Goal: Task Accomplishment & Management: Use online tool/utility

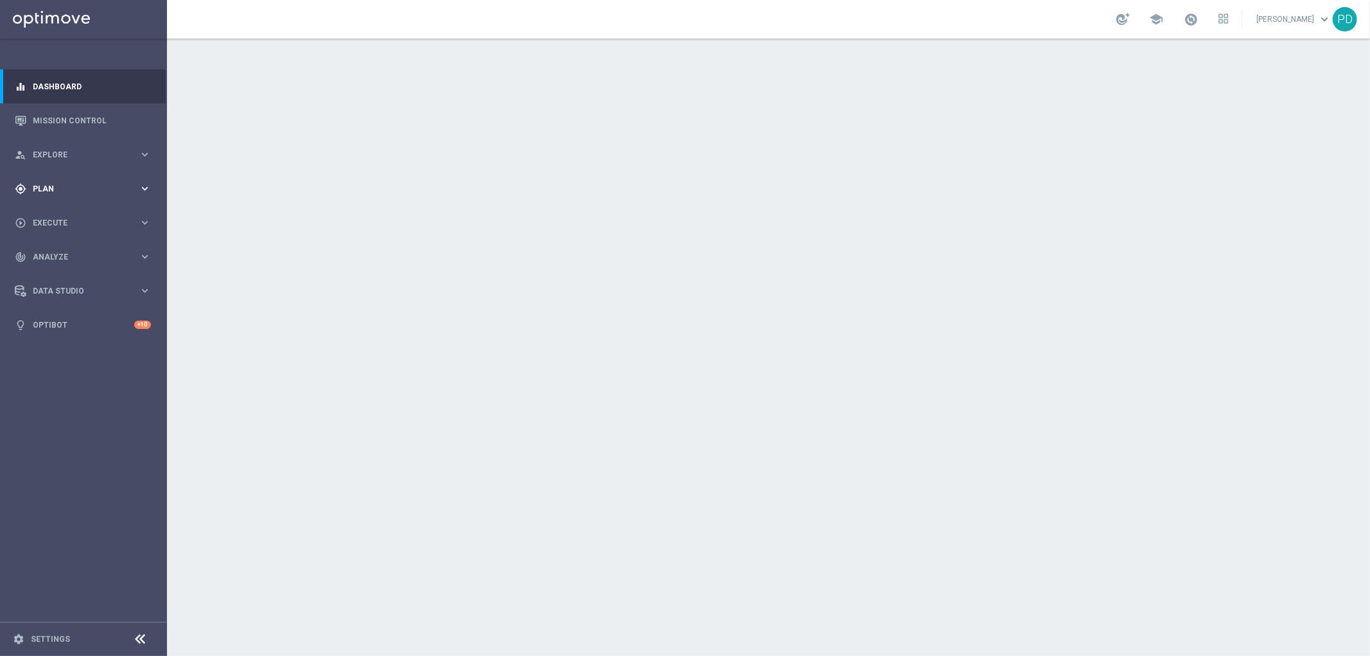
click at [103, 186] on span "Plan" at bounding box center [86, 189] width 106 height 8
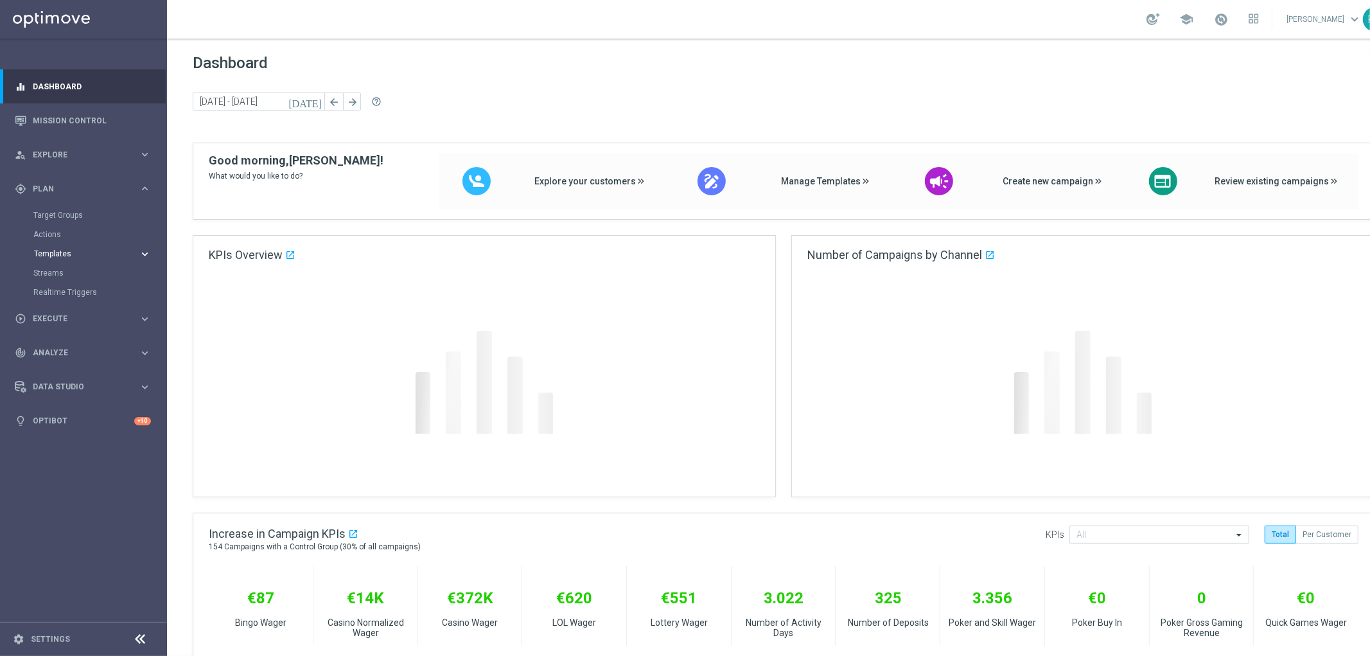
click at [77, 253] on span "Templates" at bounding box center [80, 254] width 92 height 8
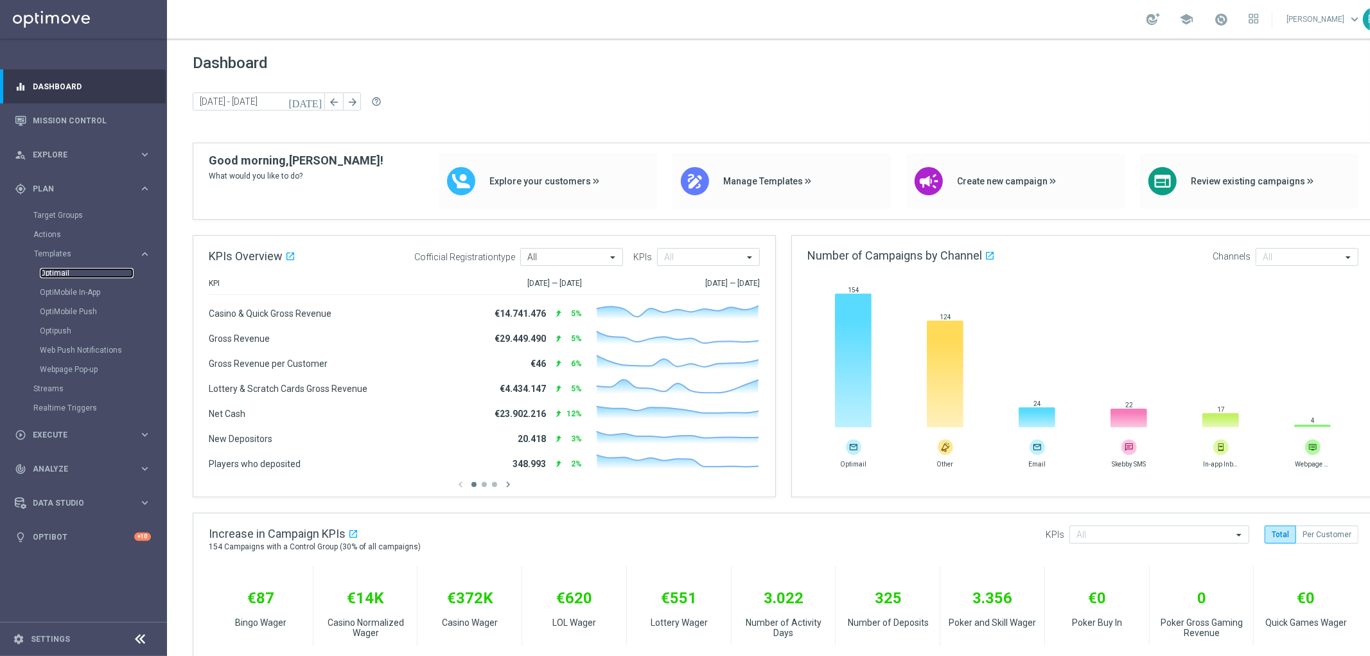
click at [67, 268] on link "Optimail" at bounding box center [87, 273] width 94 height 10
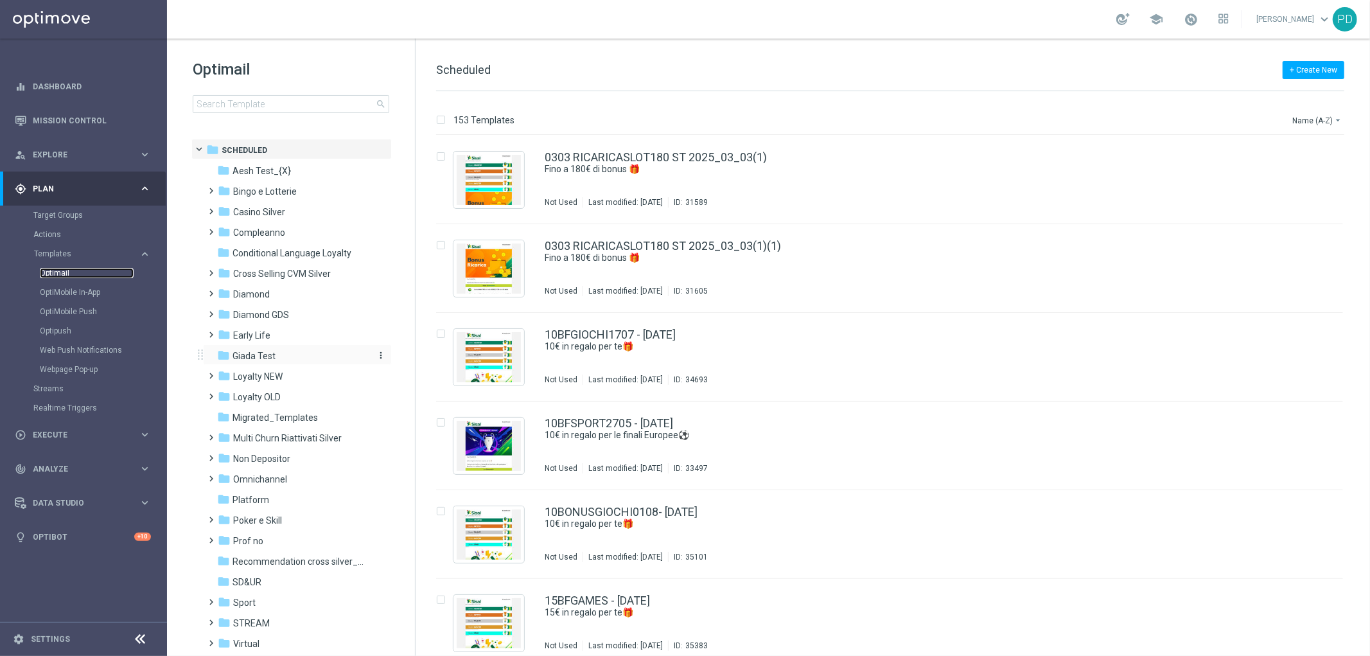
scroll to position [53, 0]
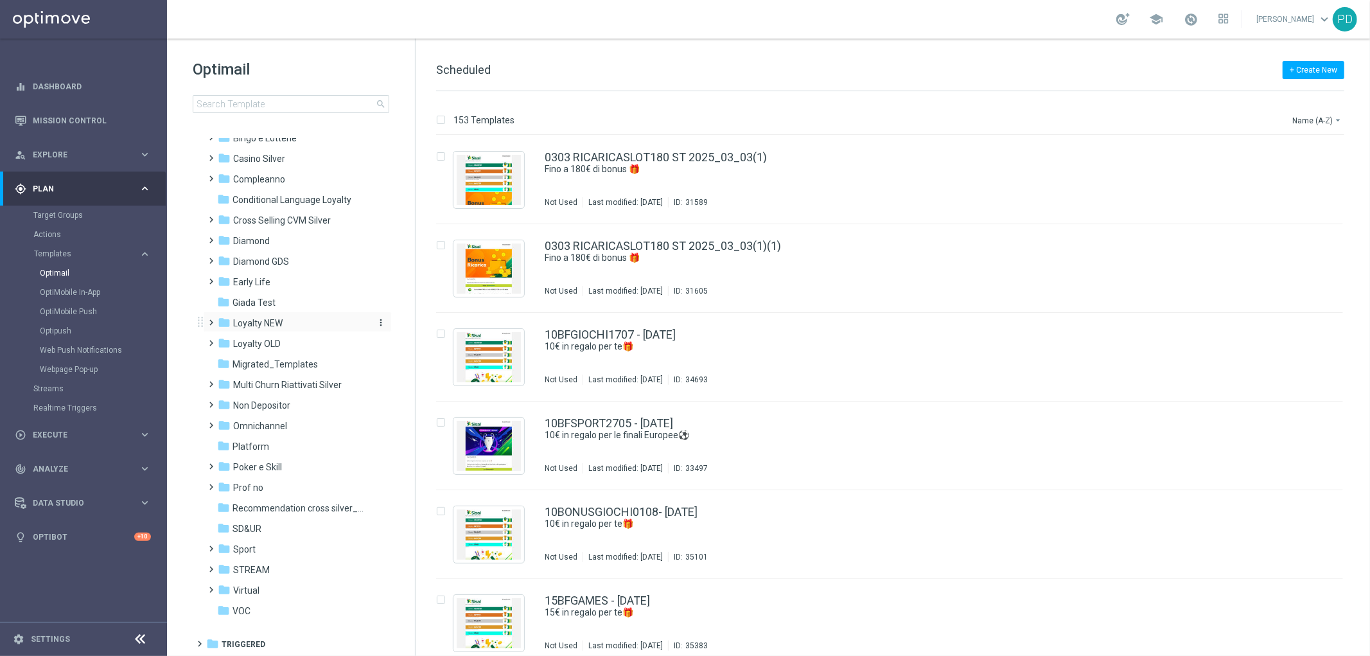
click at [275, 323] on span "Loyalty NEW" at bounding box center [257, 323] width 49 height 12
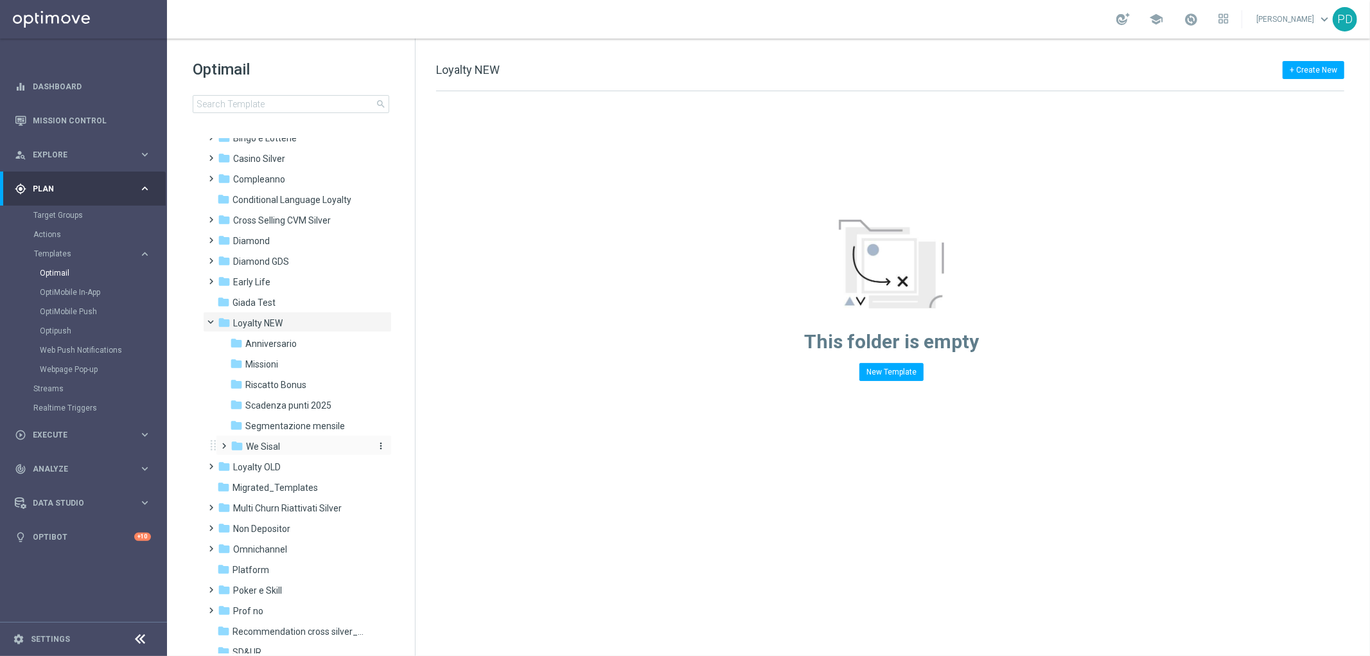
click at [275, 444] on span "We Sisal" at bounding box center [263, 447] width 34 height 12
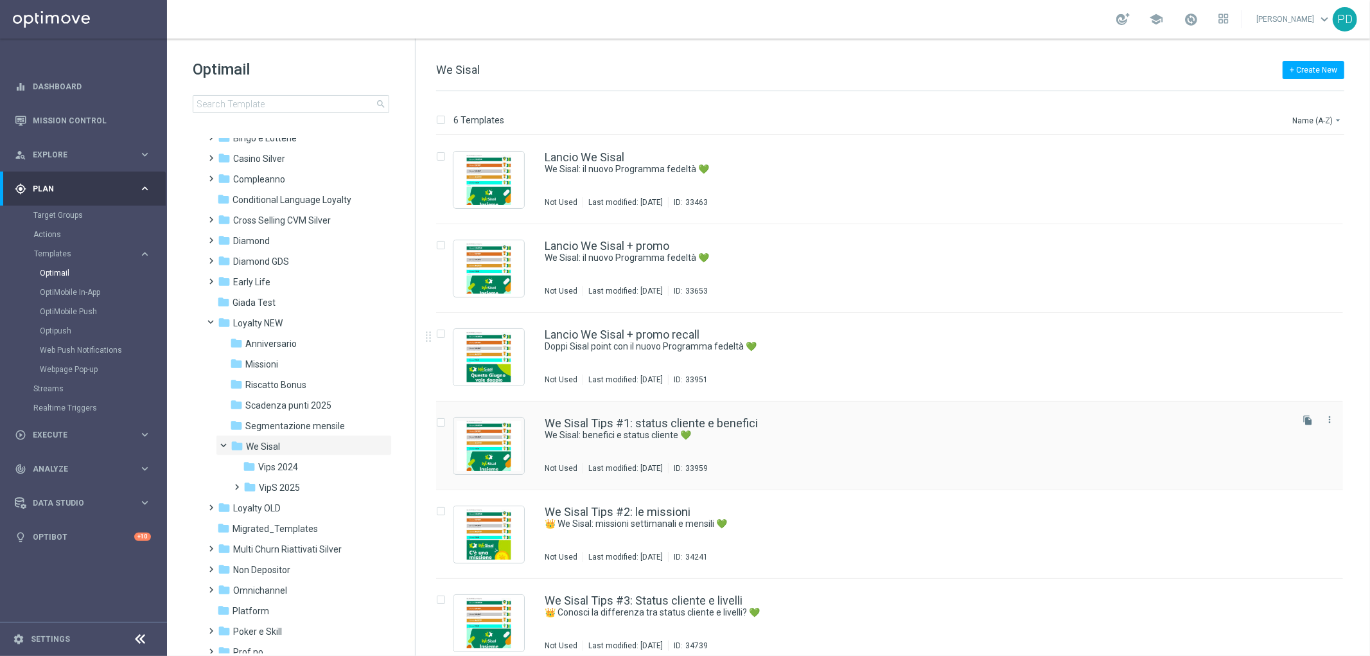
scroll to position [11, 0]
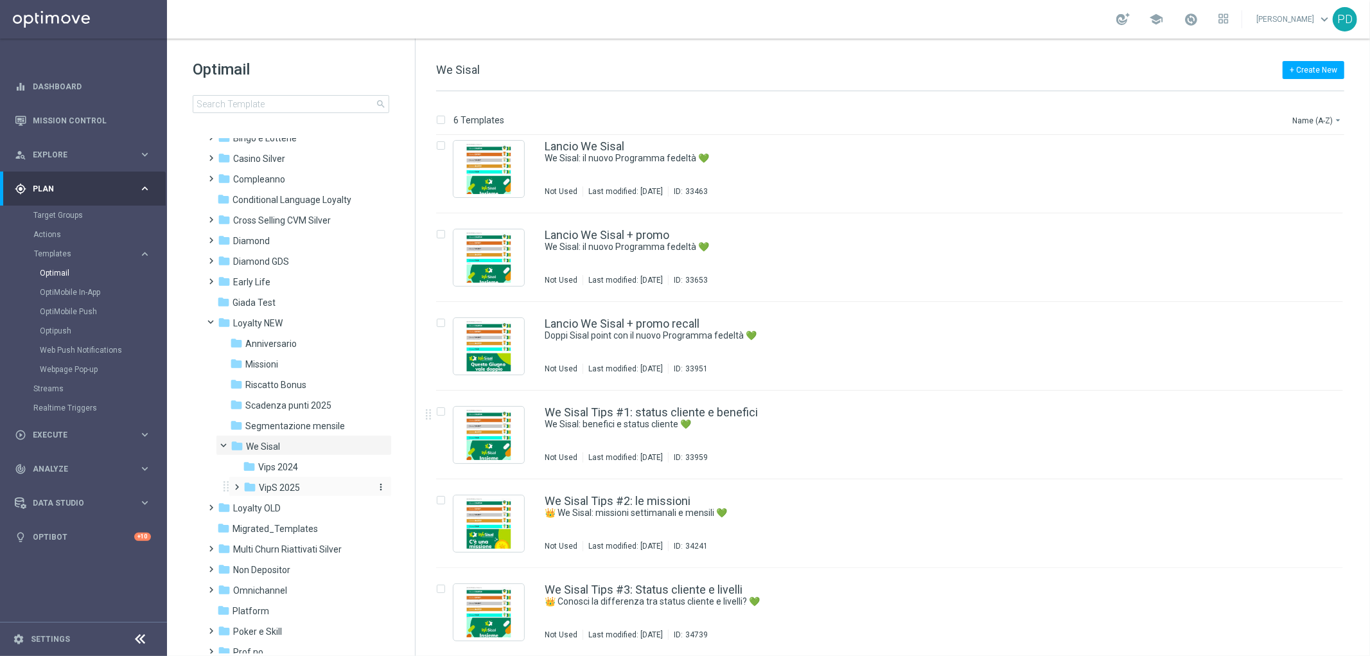
click at [271, 484] on span "VipS 2025" at bounding box center [279, 488] width 41 height 12
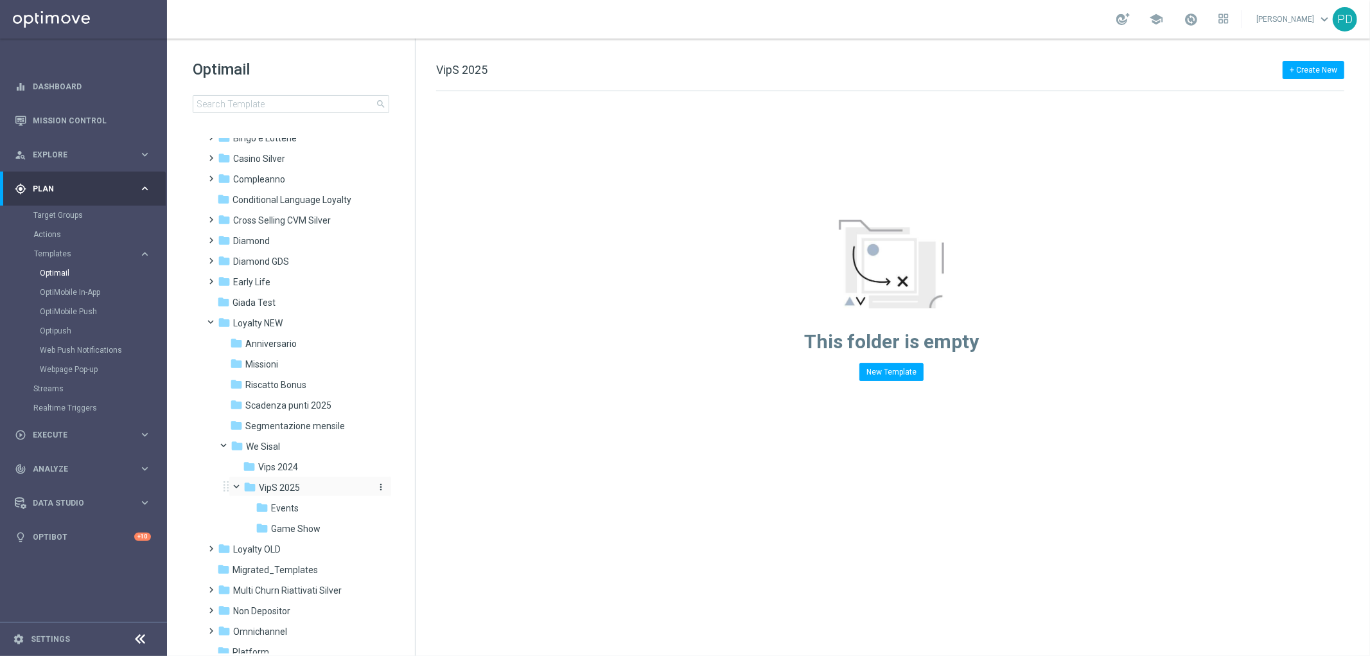
click at [292, 483] on span "VipS 2025" at bounding box center [279, 488] width 41 height 12
click at [293, 485] on span "VipS 2025" at bounding box center [279, 488] width 41 height 12
click at [308, 529] on span "Game Show" at bounding box center [295, 529] width 49 height 12
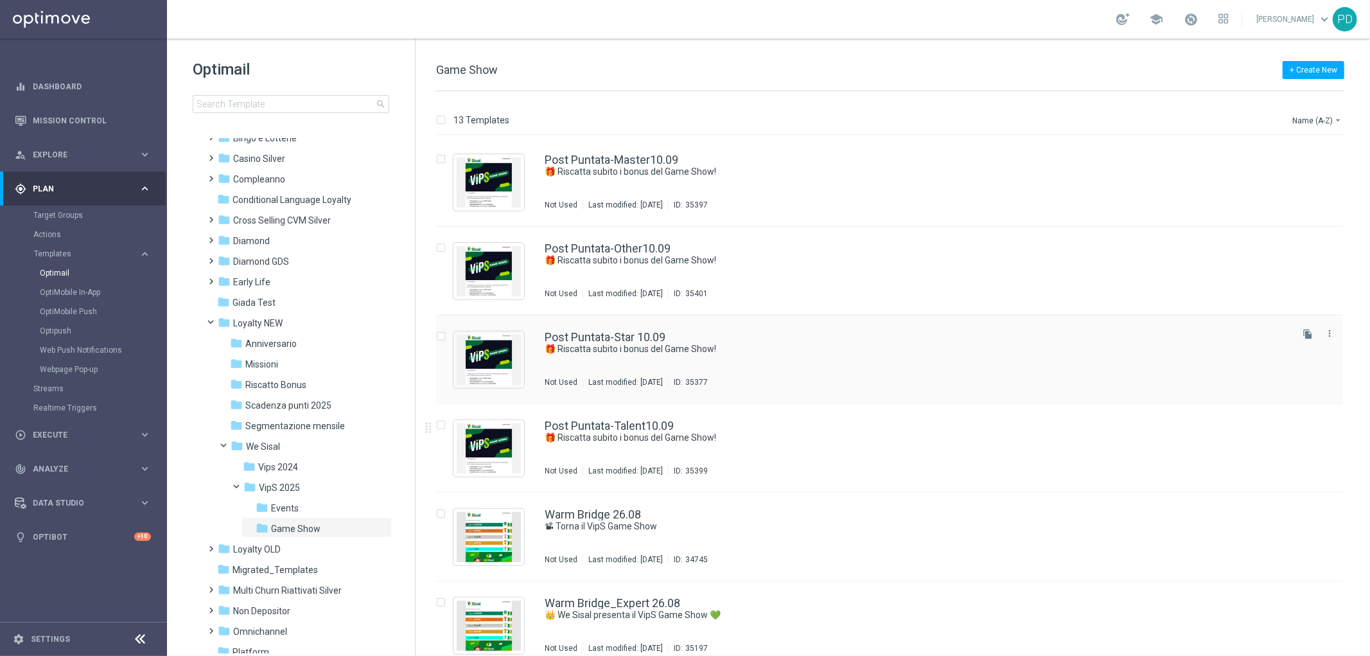
scroll to position [632, 0]
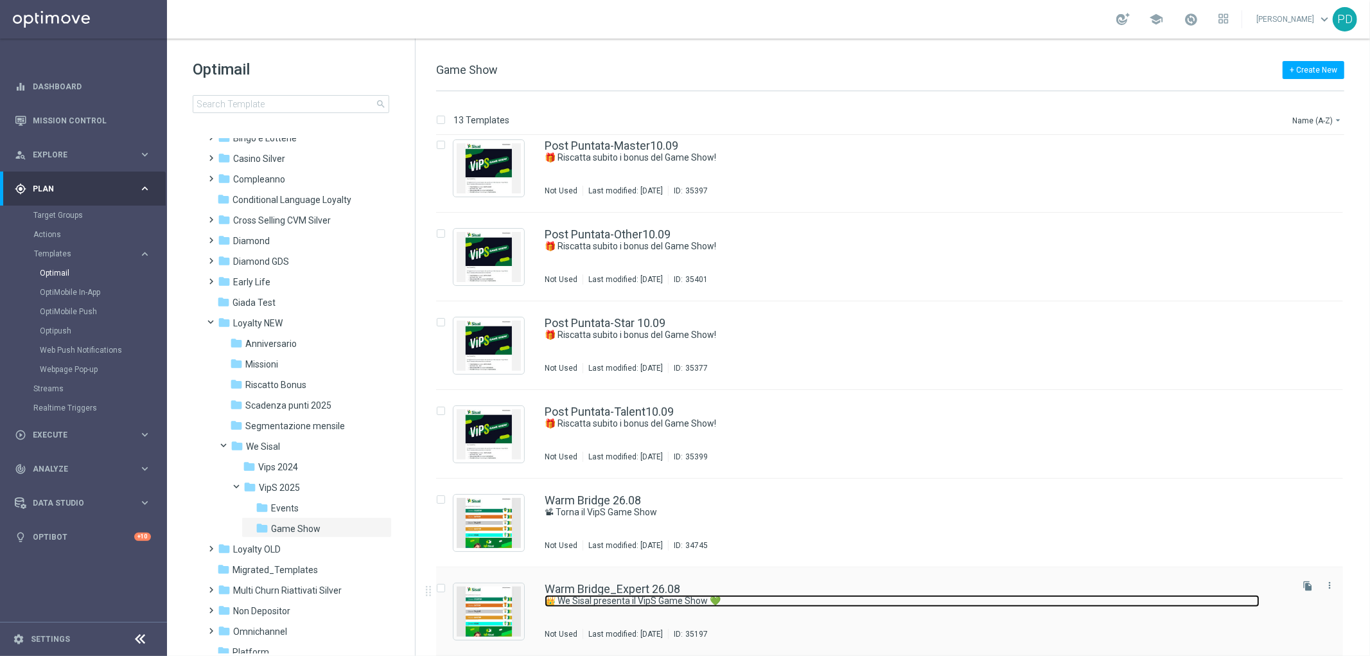
click at [626, 601] on link "👑 We Sisal presenta il VipS Game Show 💚" at bounding box center [902, 601] width 715 height 12
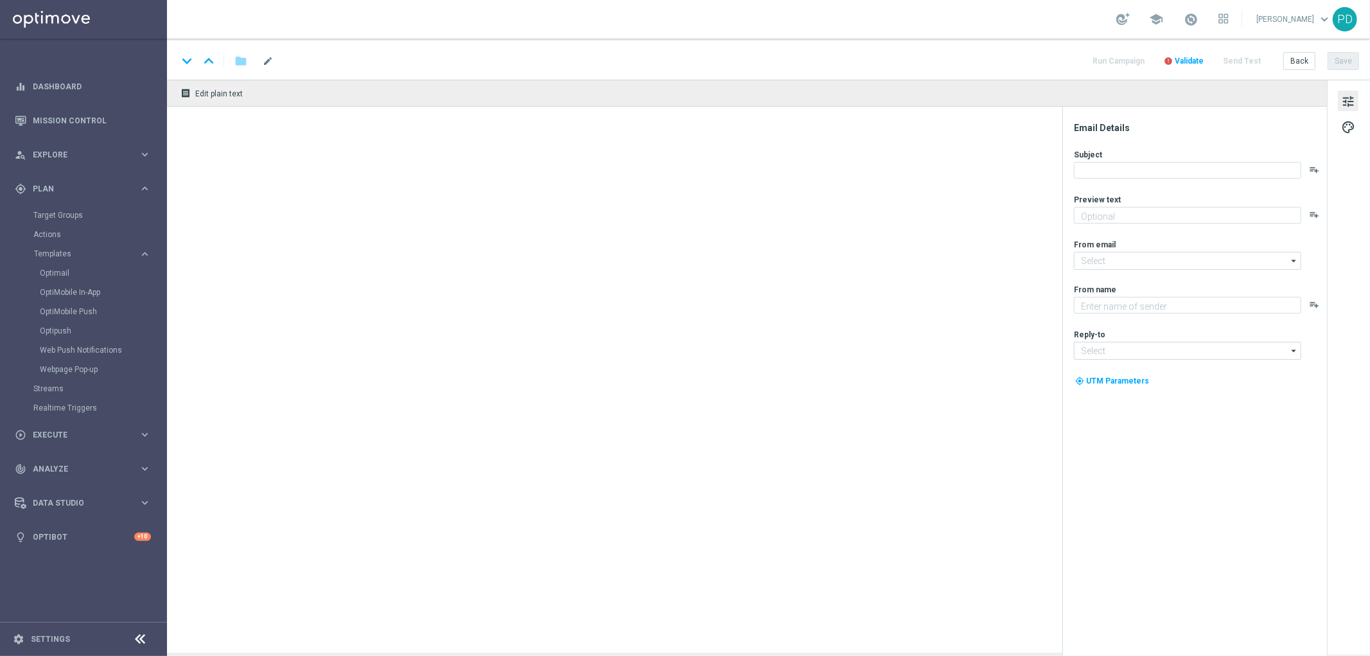
type textarea "Scopri l’intrattenimento esclusivo in live streaming📽"
type input "[EMAIL_ADDRESS][DOMAIN_NAME]"
type textarea "Sisal"
type input "[EMAIL_ADDRESS][DOMAIN_NAME]"
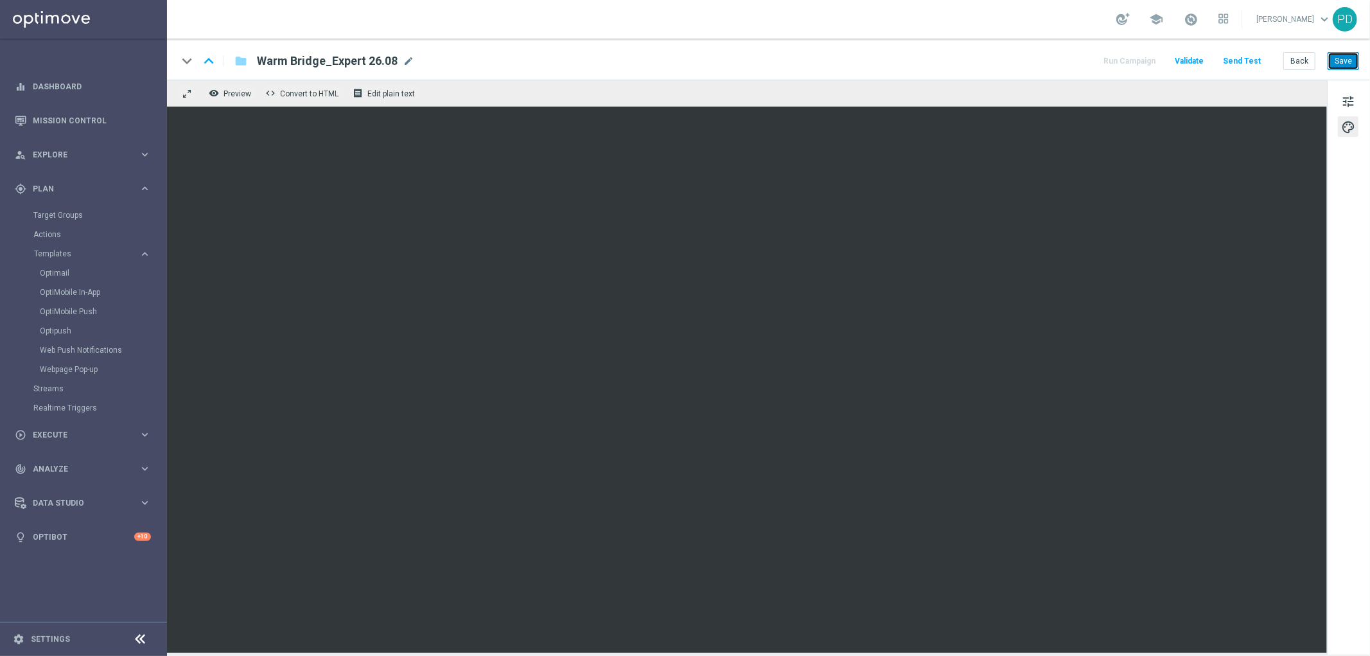
click at [1333, 59] on button "Save" at bounding box center [1343, 61] width 31 height 18
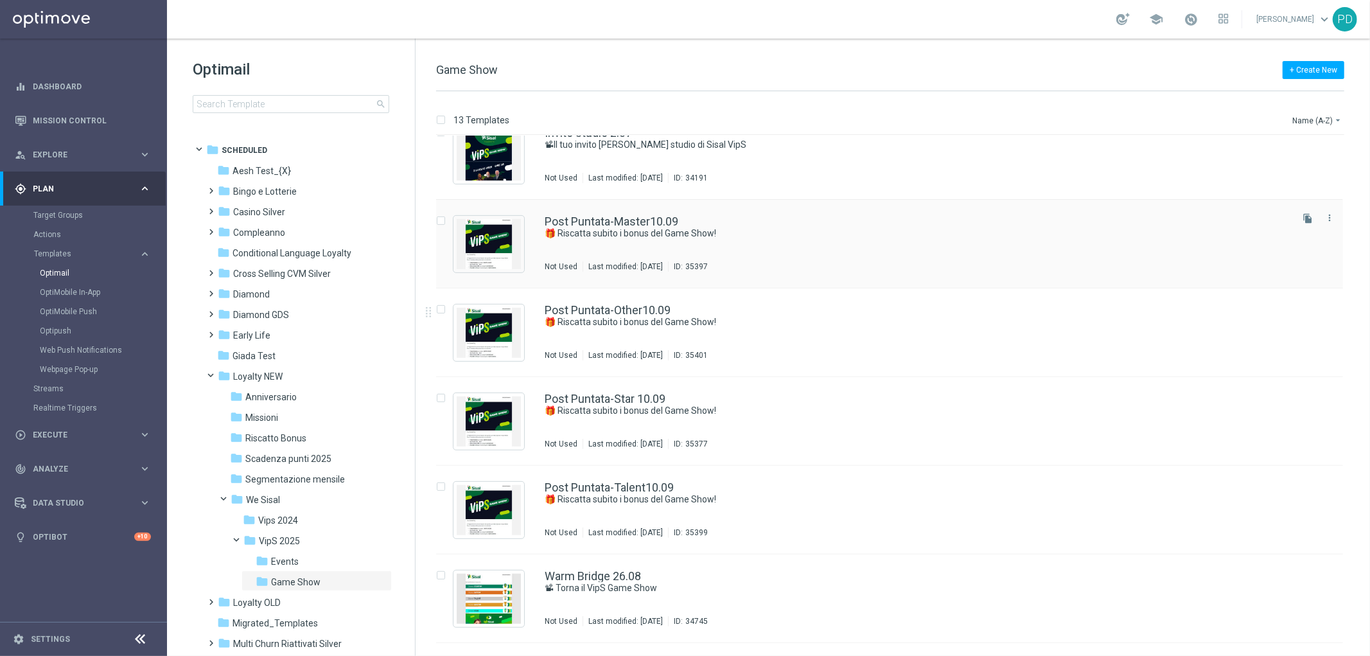
scroll to position [570, 0]
